Goal: Find specific page/section: Find specific page/section

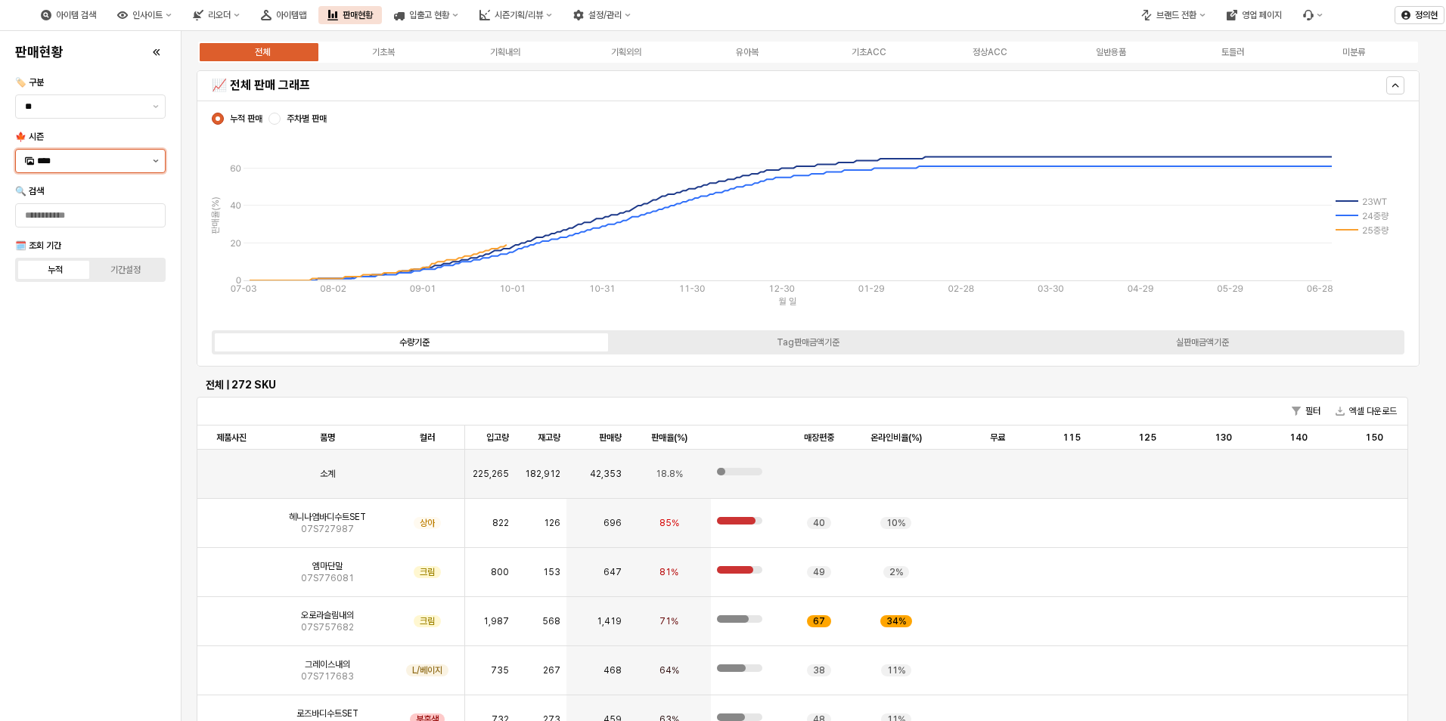
click at [160, 164] on button "제안 사항 표시" at bounding box center [156, 161] width 18 height 23
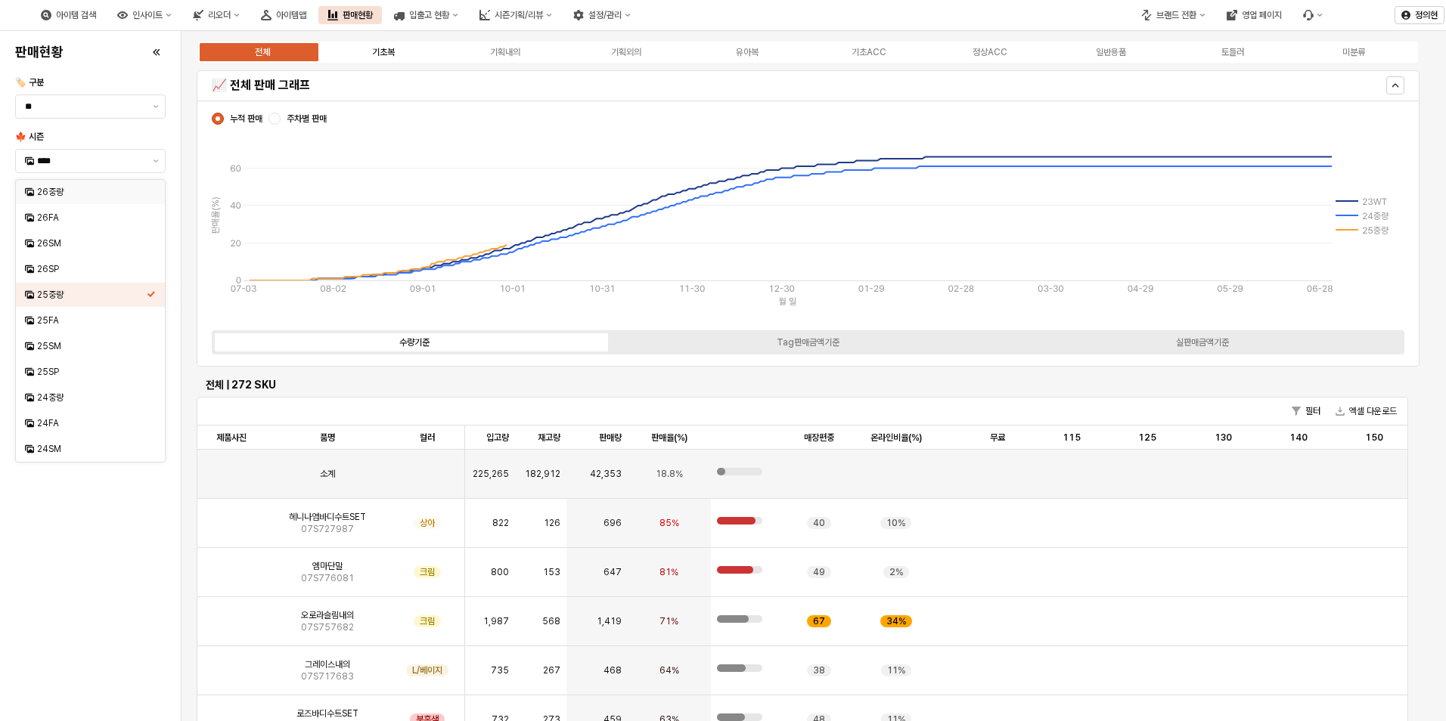
click at [382, 54] on div "기초복" at bounding box center [383, 52] width 23 height 11
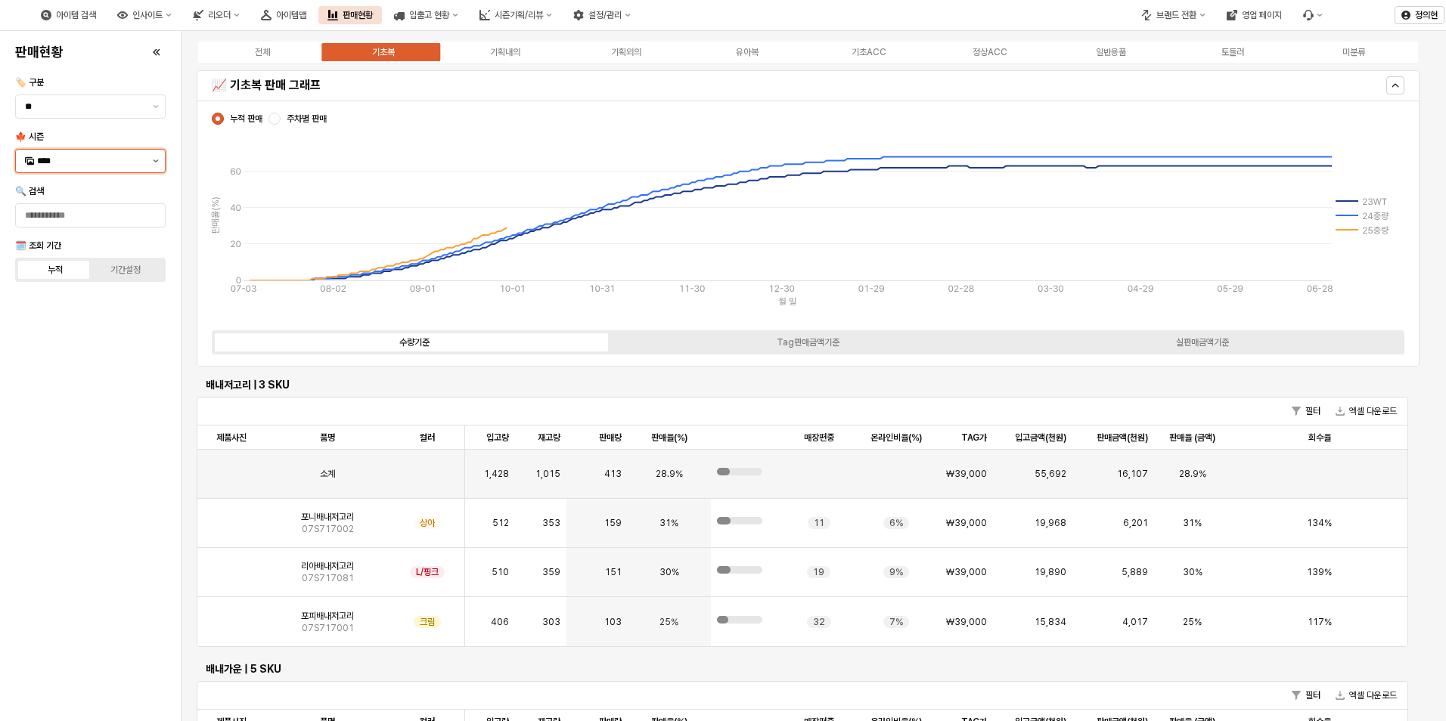
click at [157, 163] on button "제안 사항 표시" at bounding box center [156, 161] width 18 height 23
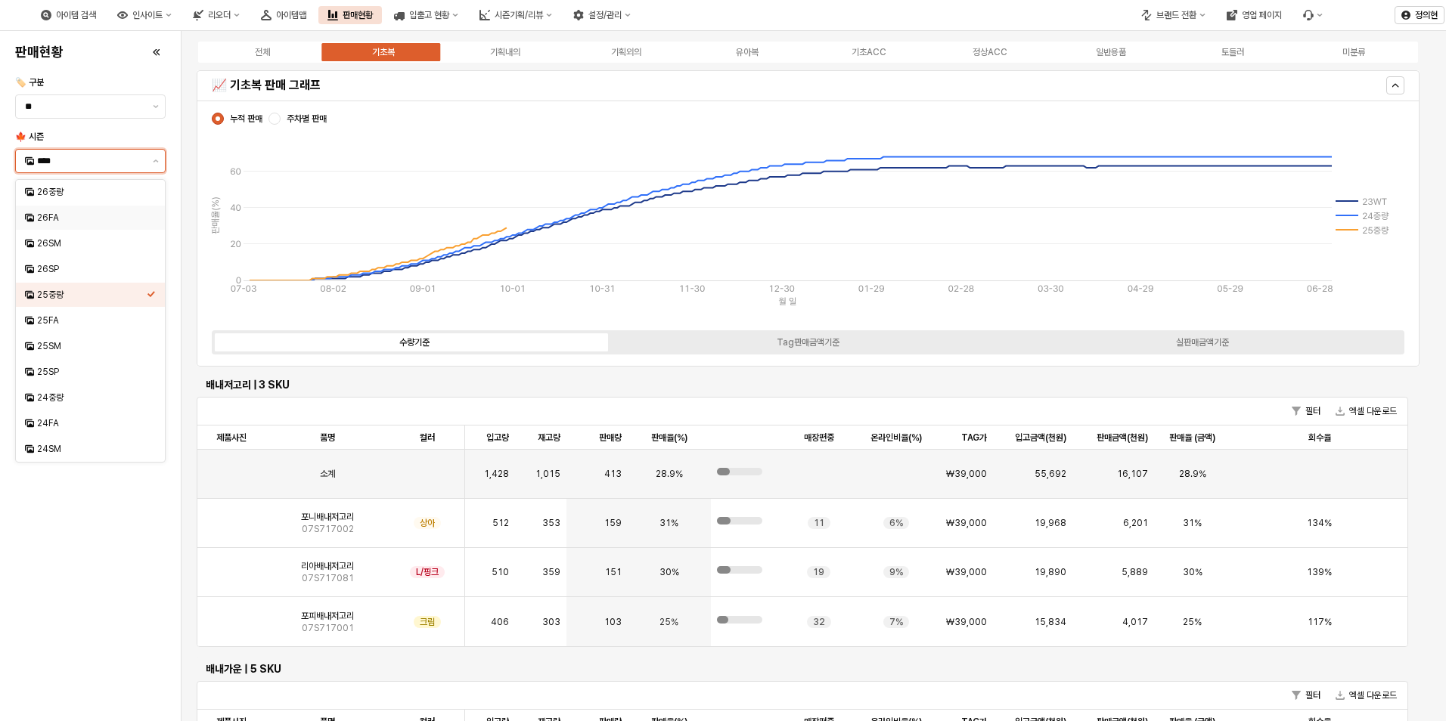
click at [128, 214] on div "26FA" at bounding box center [92, 218] width 110 height 12
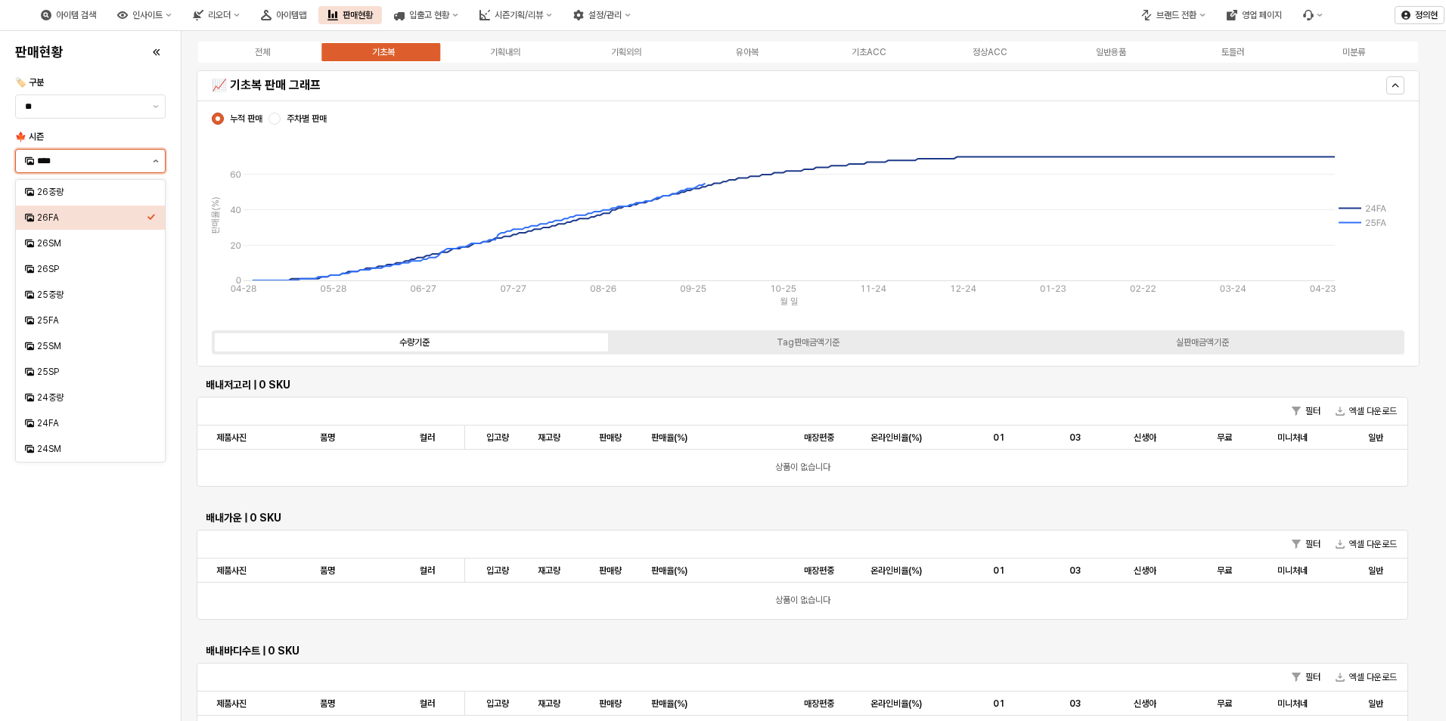
click at [156, 165] on button "제안 사항 표시" at bounding box center [156, 161] width 18 height 23
click at [107, 329] on div "25FA" at bounding box center [90, 321] width 149 height 24
type input "****"
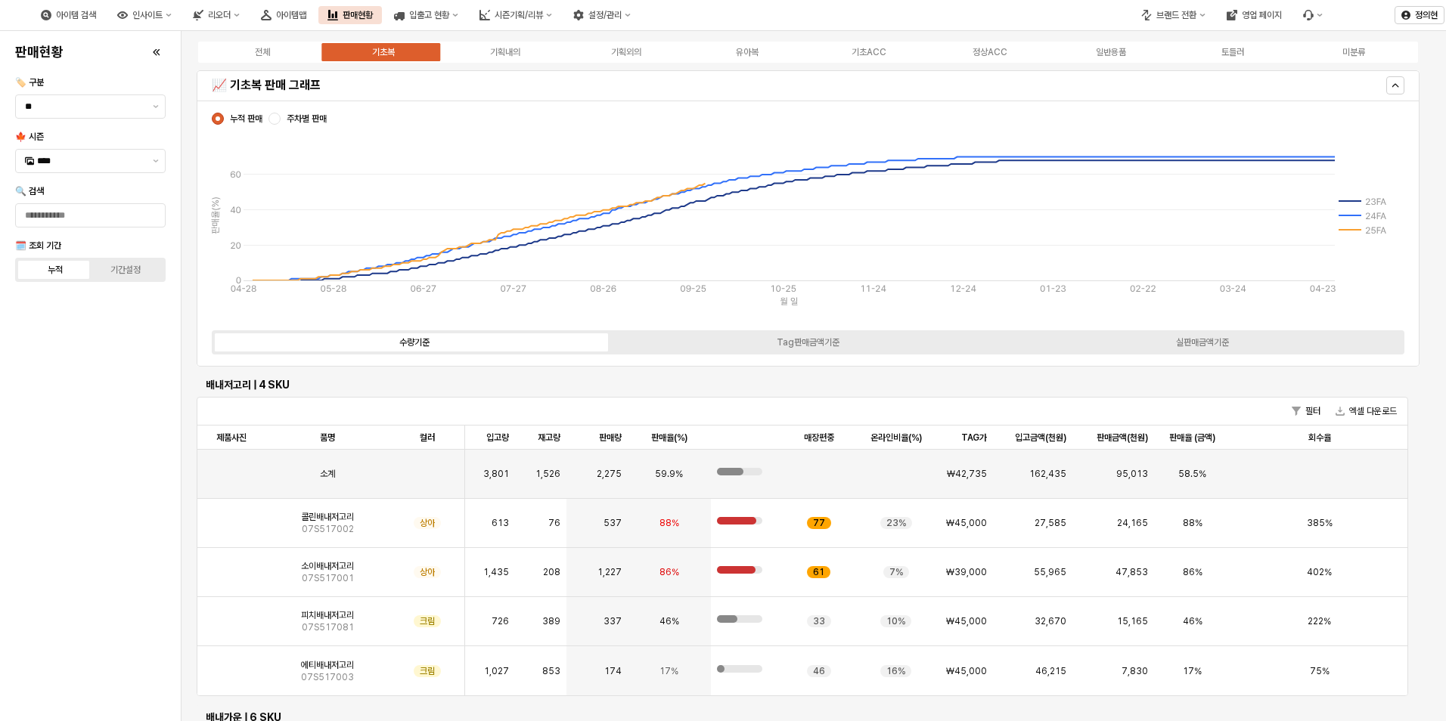
click at [139, 193] on div "🔍 검색" at bounding box center [90, 191] width 150 height 12
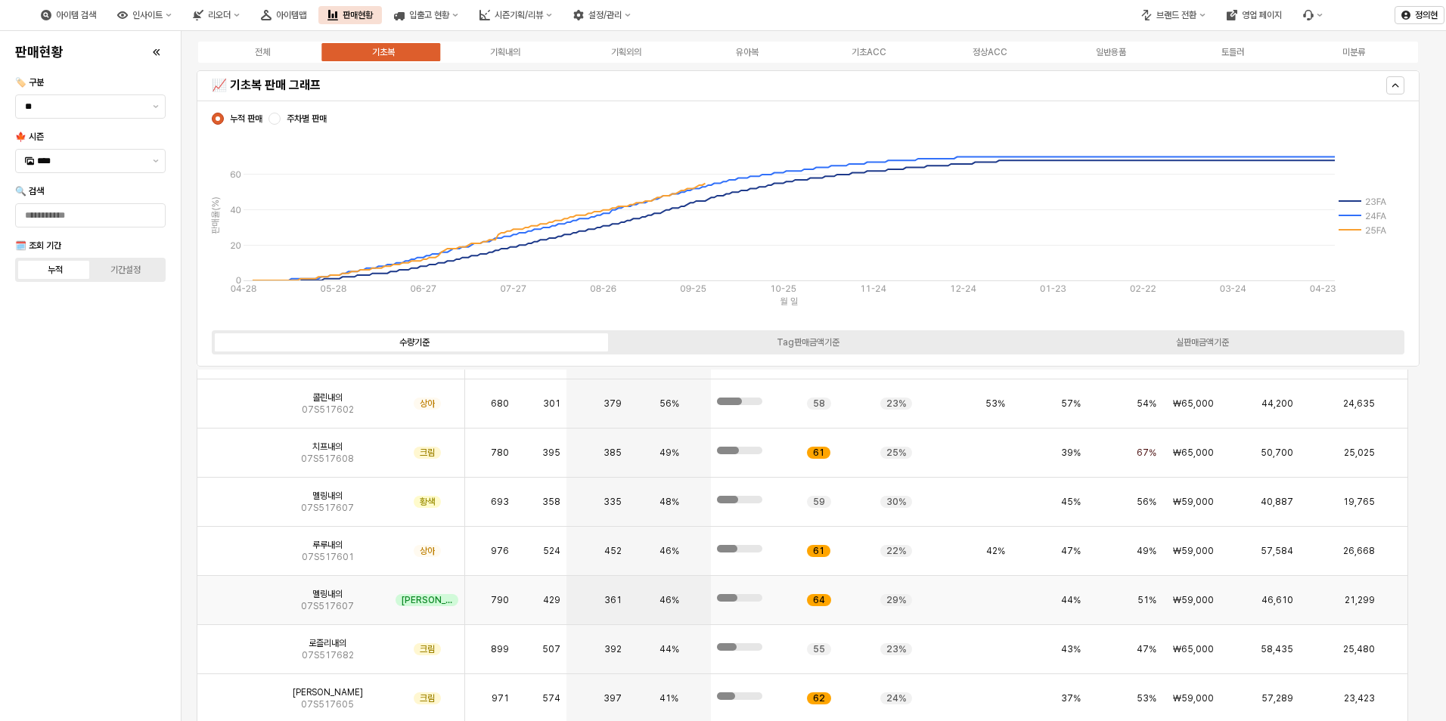
scroll to position [4386, 0]
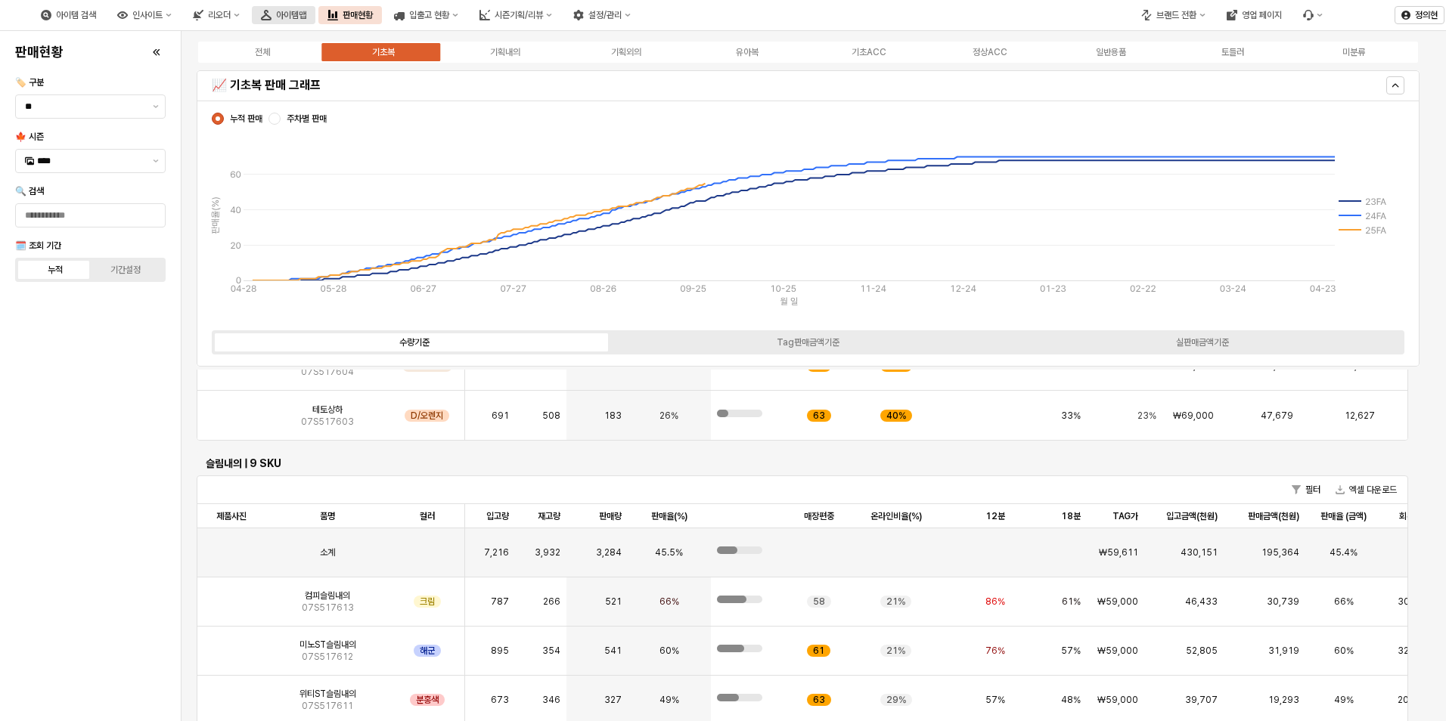
click at [306, 13] on div "아이템맵" at bounding box center [291, 15] width 30 height 11
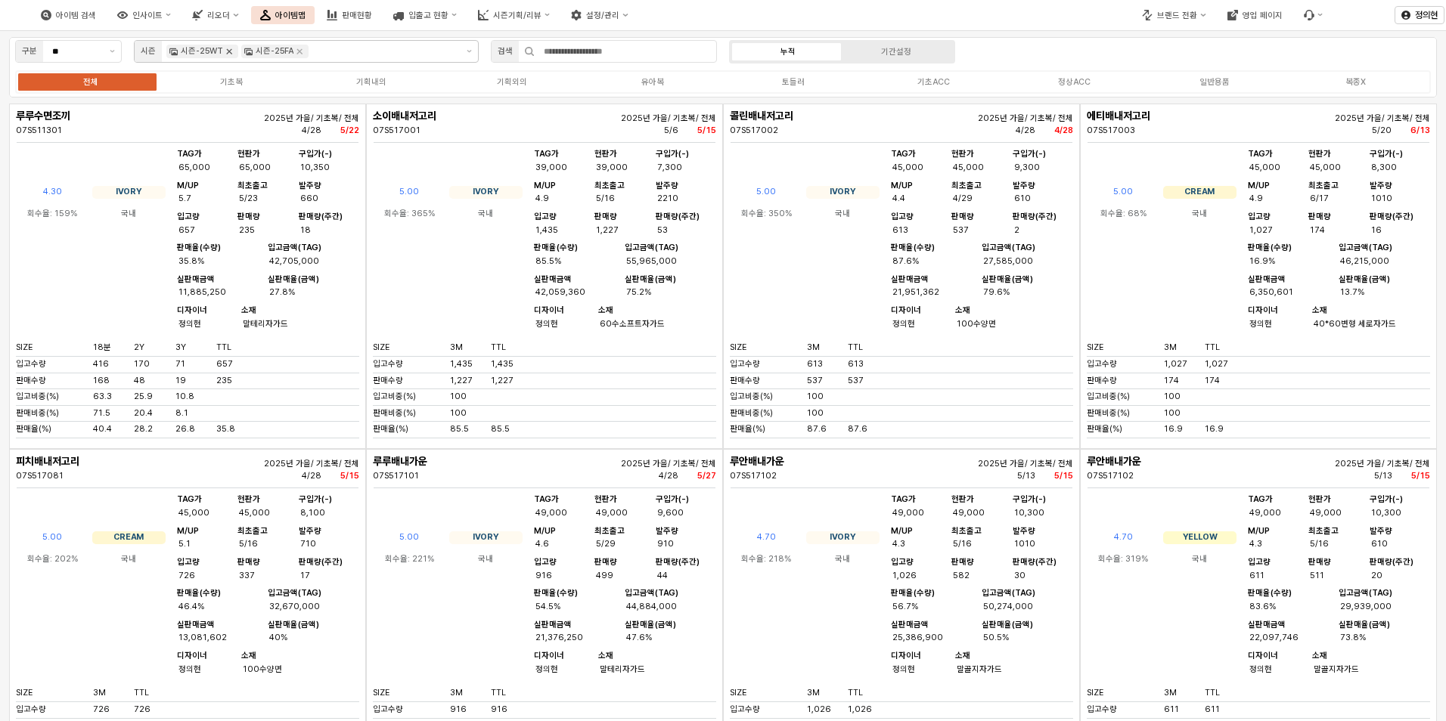
click at [228, 51] on icon "Remove 시즌-25WT" at bounding box center [229, 51] width 5 height 5
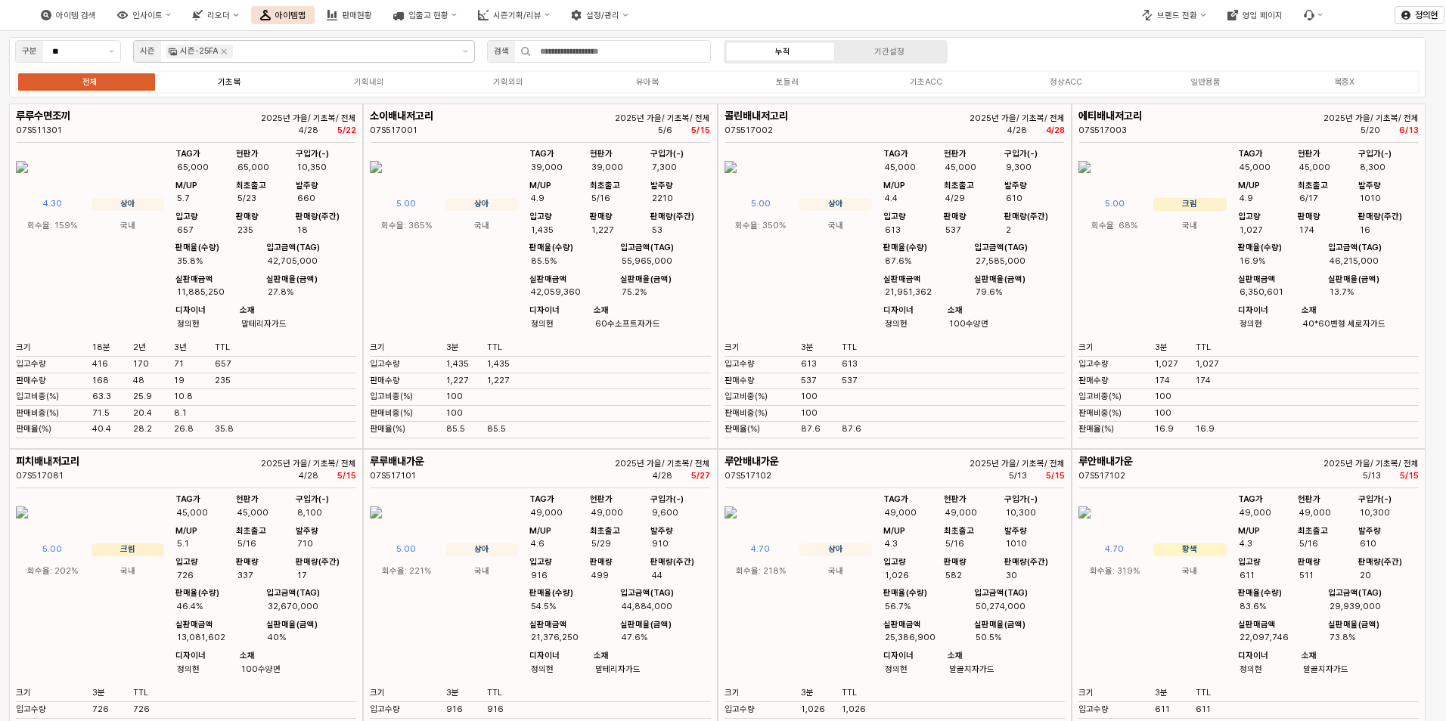
click at [224, 79] on div "기초복" at bounding box center [229, 82] width 23 height 10
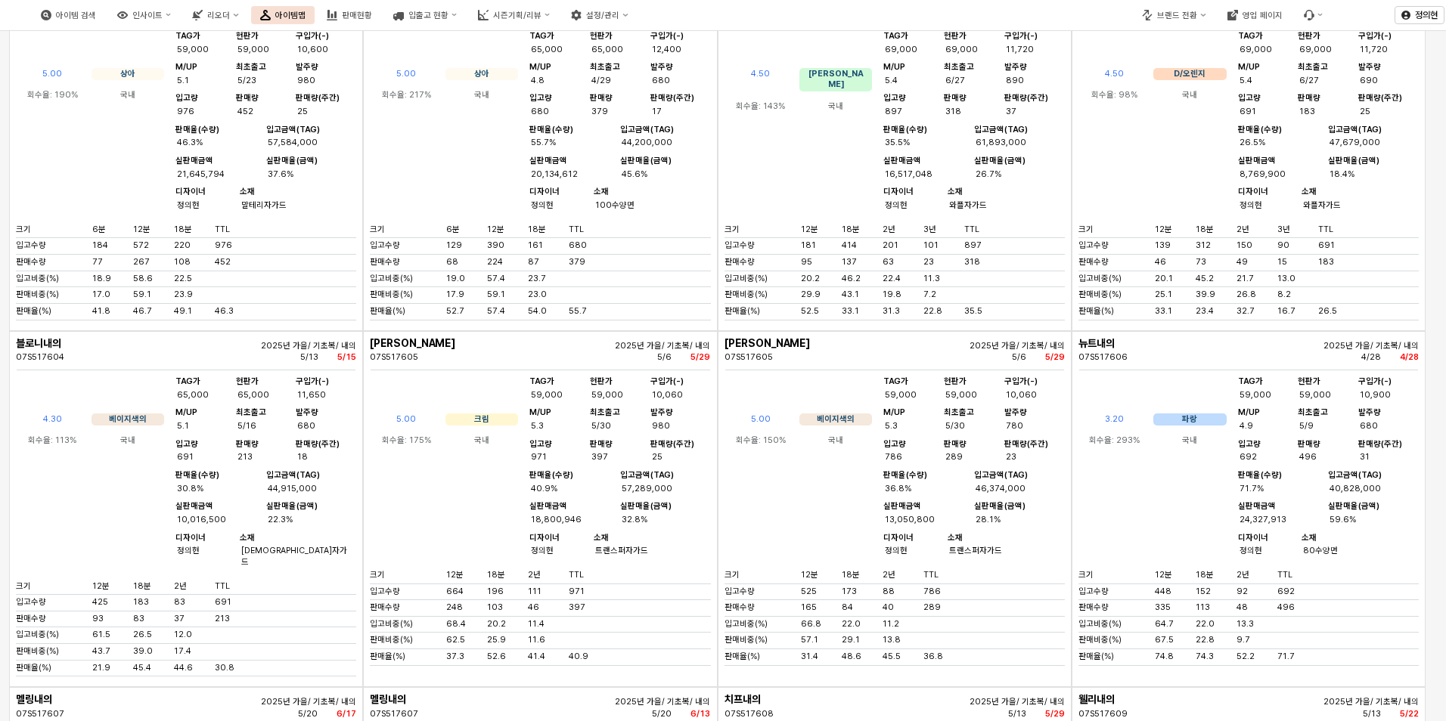
scroll to position [5521, 0]
